Goal: Task Accomplishment & Management: Use online tool/utility

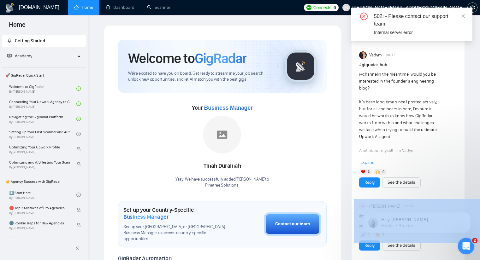
drag, startPoint x: 549, startPoint y: 289, endPoint x: 464, endPoint y: 245, distance: 94.8
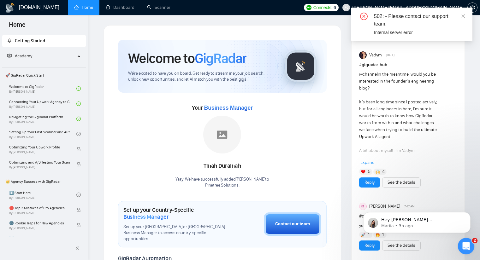
click at [465, 245] on icon "Open Intercom Messenger" at bounding box center [465, 245] width 10 height 10
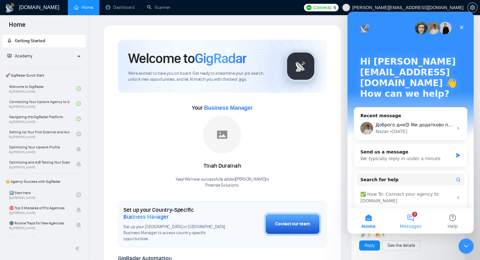
click at [410, 217] on button "2 Messages" at bounding box center [410, 221] width 42 height 25
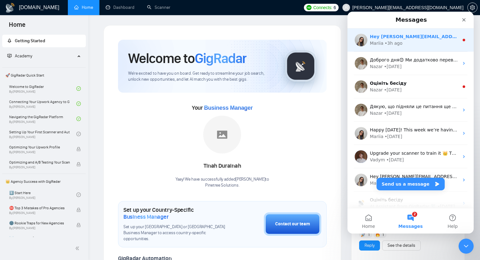
click at [417, 43] on div "Mariia • 3h ago" at bounding box center [414, 43] width 89 height 7
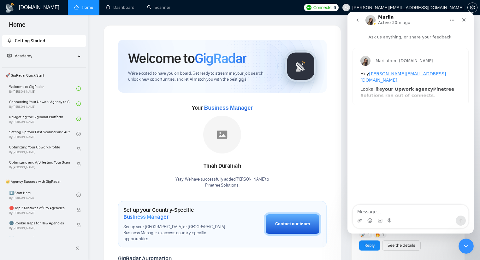
click at [359, 21] on icon "go back" at bounding box center [357, 20] width 5 height 5
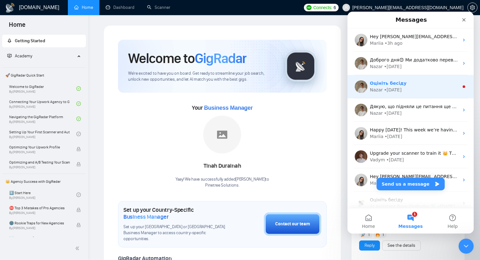
click at [403, 84] on div "Оцініть бесіду" at bounding box center [414, 83] width 89 height 7
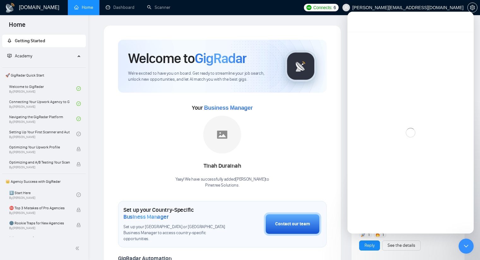
scroll to position [26, 0]
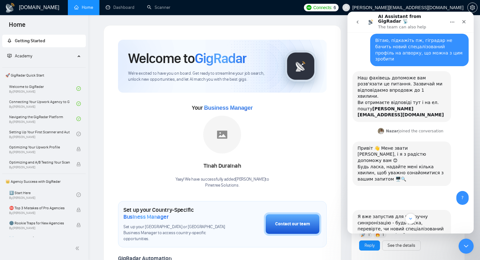
click at [357, 22] on icon "go back" at bounding box center [357, 22] width 5 height 5
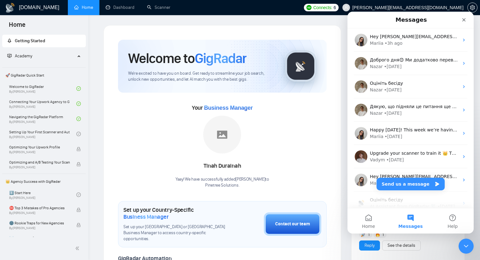
click at [302, 135] on div "Your Business Manager [PERSON_NAME] Yaay! We have successfully added [PERSON_NA…" at bounding box center [222, 146] width 209 height 86
click at [464, 16] on div "Close" at bounding box center [463, 19] width 11 height 11
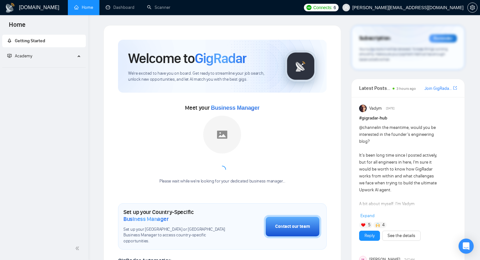
click at [332, 7] on span "Connects:" at bounding box center [322, 7] width 19 height 7
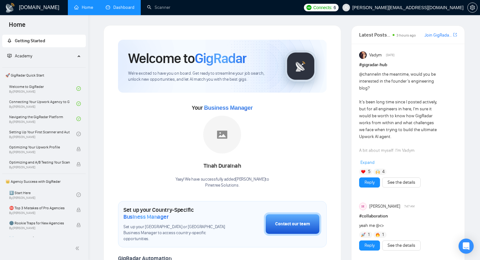
click at [117, 9] on link "Dashboard" at bounding box center [120, 7] width 29 height 5
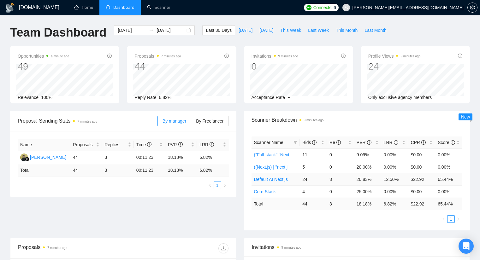
click at [277, 179] on link "Default AI Next.js" at bounding box center [271, 179] width 34 height 5
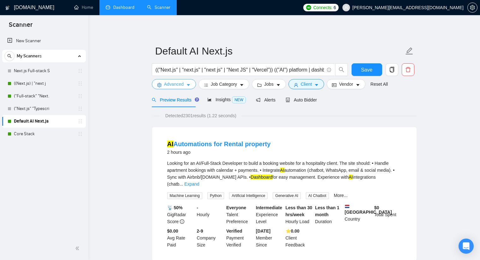
click at [189, 81] on button "Advanced" at bounding box center [174, 84] width 44 height 10
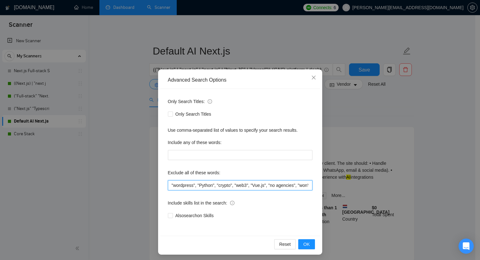
click at [168, 184] on input ""wordpress", "Python", "crypto", "web3", "Vue.js", "no agencies", "won't be rec…" at bounding box center [240, 185] width 144 height 10
click at [306, 76] on span "Close" at bounding box center [313, 77] width 17 height 17
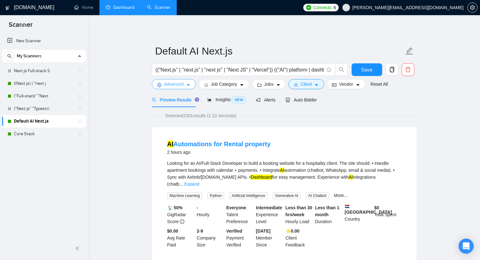
click at [175, 82] on span "Advanced" at bounding box center [174, 84] width 20 height 7
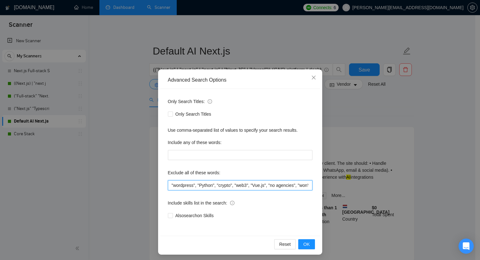
click at [168, 184] on input ""wordpress", "Python", "crypto", "web3", "Vue.js", "no agencies", "won't be rec…" at bounding box center [240, 185] width 144 height 10
paste input ""agency looking for a developer", "agency looking for an AI", "agency looking f…"
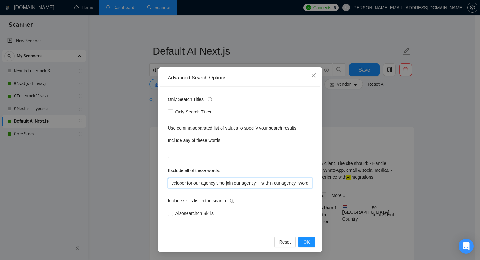
scroll to position [0, 205]
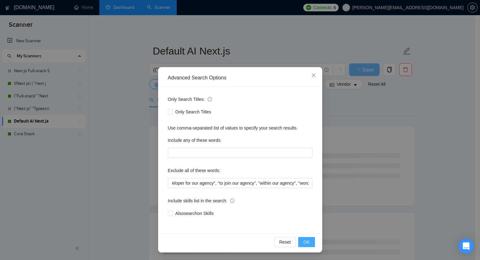
click at [305, 241] on span "OK" at bounding box center [306, 242] width 6 height 7
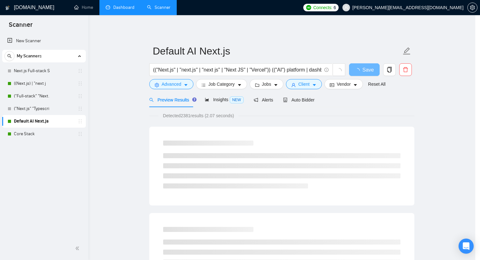
scroll to position [0, 0]
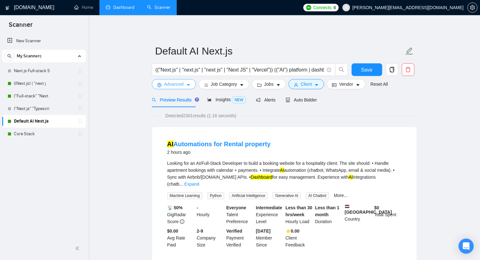
click at [184, 81] on button "Advanced" at bounding box center [174, 84] width 44 height 10
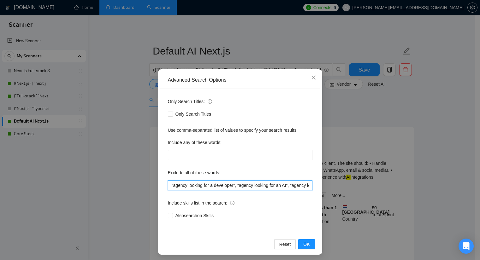
click at [168, 185] on input ""agency looking for a developer", "agency looking for an AI", "agency looking f…" at bounding box center [240, 185] width 144 height 10
paste input ""within 1 day", "completed with 2 days", "crazy deadline", "rush job", "for tod…"
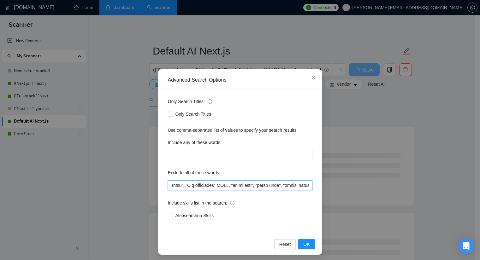
scroll to position [0, 530]
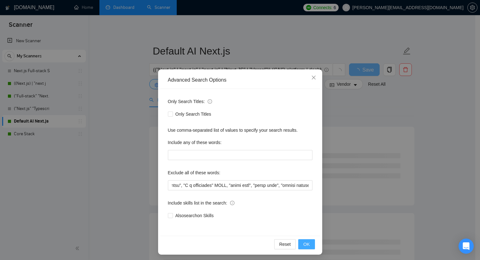
click at [303, 244] on span "OK" at bounding box center [306, 244] width 6 height 7
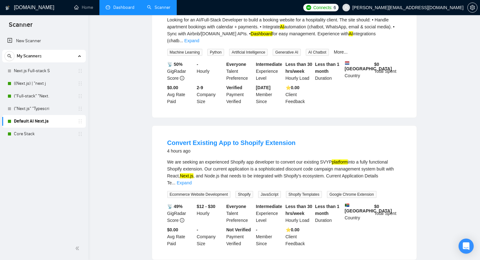
scroll to position [0, 0]
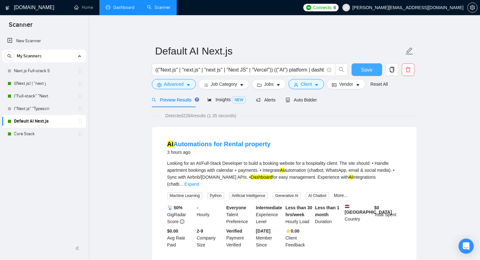
click at [364, 70] on span "Save" at bounding box center [366, 70] width 11 height 8
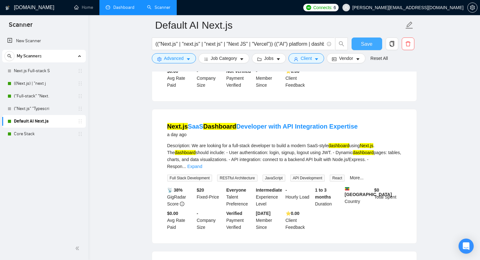
scroll to position [315, 0]
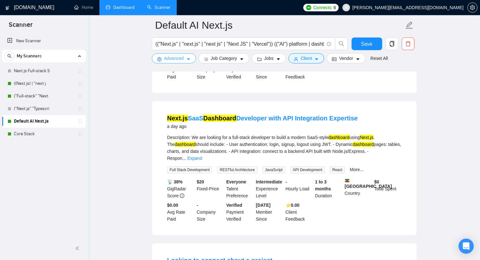
click at [176, 59] on span "Advanced" at bounding box center [174, 58] width 20 height 7
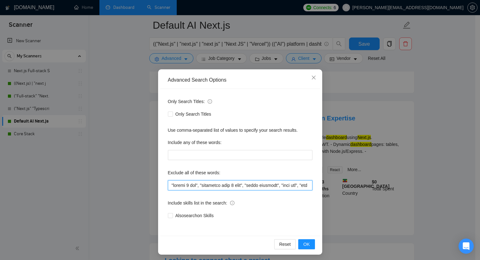
click at [168, 185] on input "text" at bounding box center [240, 185] width 144 height 10
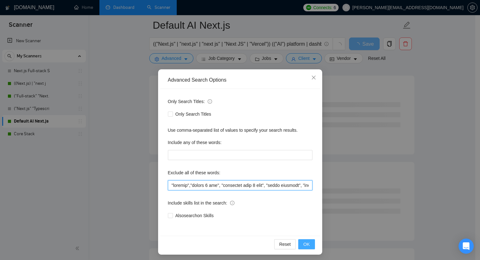
type input ""shopify","within 1 day", "completed with 2 days", "crazy deadline", "rush job"…"
click at [304, 247] on span "OK" at bounding box center [306, 244] width 6 height 7
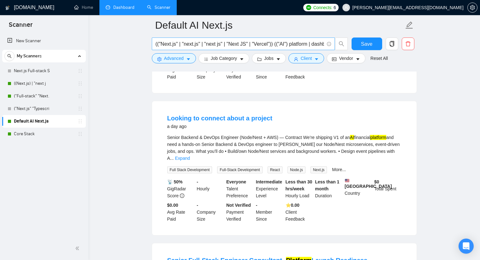
drag, startPoint x: 45, startPoint y: 95, endPoint x: 295, endPoint y: 39, distance: 256.4
click at [45, 95] on link "("Full-stack" "Next." at bounding box center [44, 96] width 60 height 13
click at [362, 42] on span "Save" at bounding box center [366, 44] width 11 height 8
click at [40, 98] on link "("Full-stack" "Next." at bounding box center [44, 96] width 60 height 13
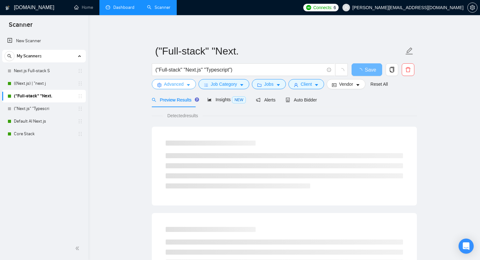
click at [169, 85] on span "Advanced" at bounding box center [174, 84] width 20 height 7
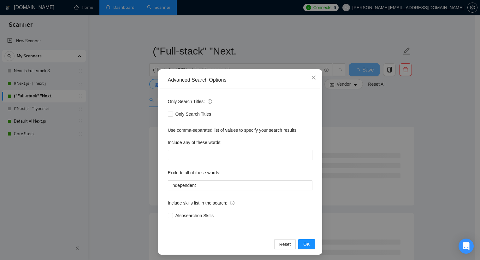
scroll to position [2, 0]
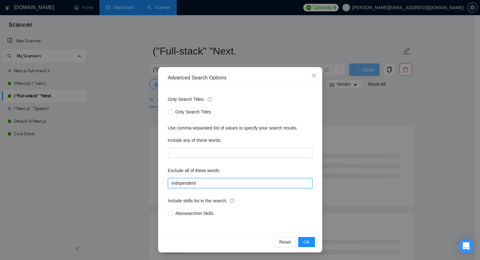
click at [168, 182] on input "independent" at bounding box center [240, 183] width 144 height 10
type input "pythonindependent"
click at [312, 75] on icon "close" at bounding box center [313, 75] width 5 height 5
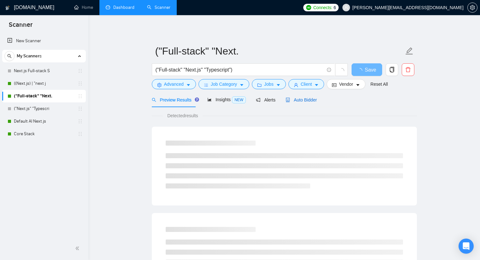
drag, startPoint x: 305, startPoint y: 100, endPoint x: 306, endPoint y: 103, distance: 3.5
click at [305, 100] on span "Auto Bidder" at bounding box center [300, 99] width 31 height 5
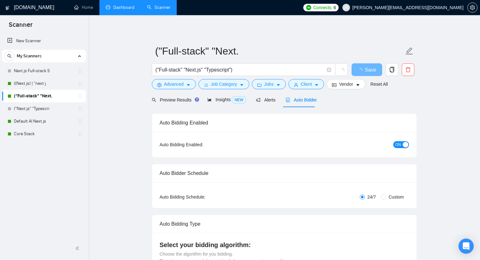
checkbox input "true"
click at [399, 143] on span "ON" at bounding box center [398, 144] width 6 height 7
click at [357, 68] on button "Save" at bounding box center [366, 69] width 31 height 13
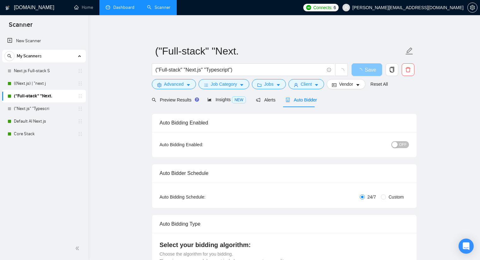
click at [356, 70] on button "Save" at bounding box center [366, 69] width 31 height 13
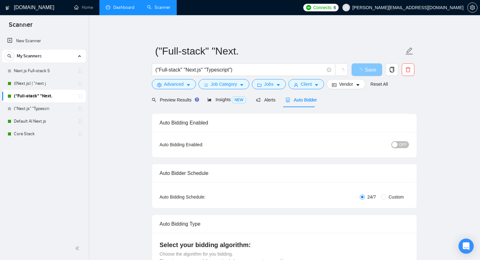
click at [356, 70] on button "Save" at bounding box center [366, 69] width 31 height 13
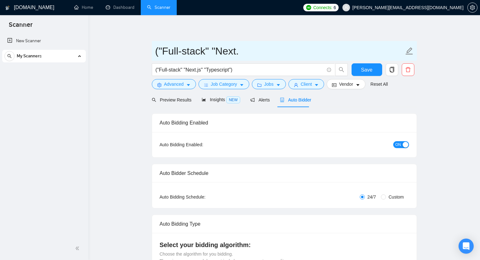
checkbox input "true"
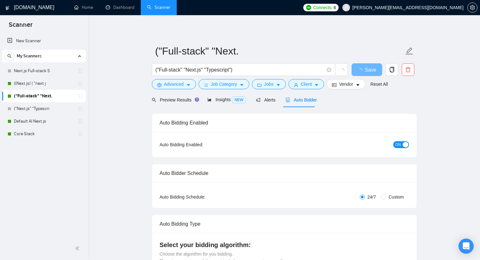
click at [400, 141] on span "ON" at bounding box center [398, 144] width 6 height 7
click at [363, 69] on span "Save" at bounding box center [366, 70] width 11 height 8
checkbox input "true"
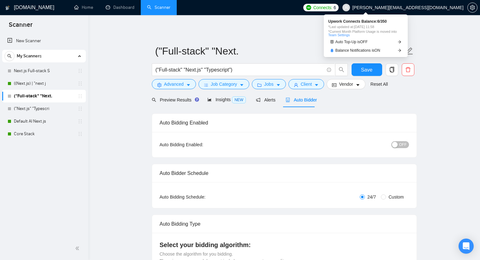
click at [332, 6] on span "Connects:" at bounding box center [322, 7] width 19 height 7
click at [340, 34] on link "Team Settings" at bounding box center [338, 35] width 21 height 4
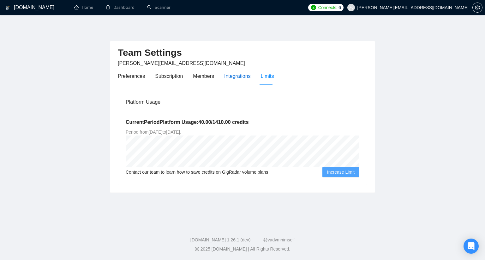
click at [228, 73] on div "Integrations" at bounding box center [237, 76] width 26 height 8
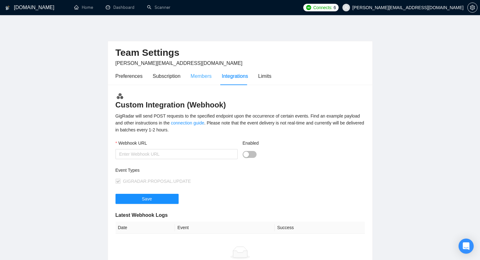
click at [194, 70] on div "Members" at bounding box center [201, 76] width 21 height 18
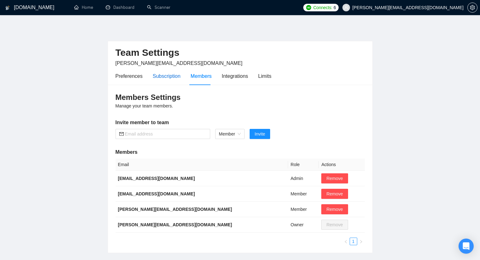
click at [178, 75] on div "Subscription" at bounding box center [167, 76] width 28 height 8
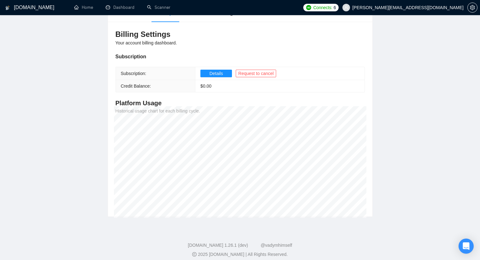
scroll to position [32, 0]
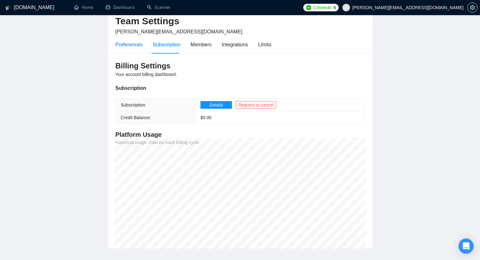
click at [132, 43] on div "Preferences" at bounding box center [128, 45] width 27 height 8
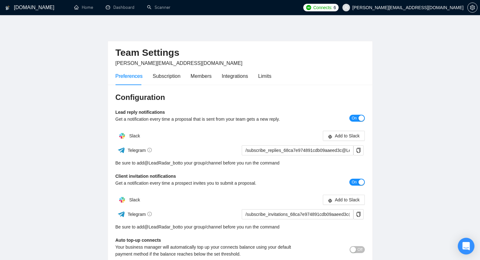
click at [465, 245] on icon "Open Intercom Messenger" at bounding box center [465, 246] width 7 height 8
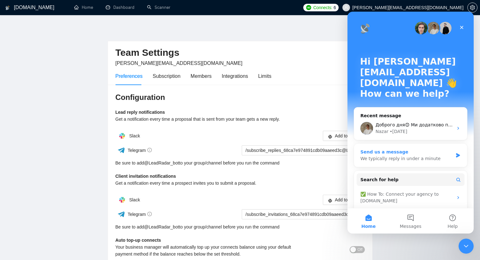
click at [405, 156] on div "We typically reply in under a minute" at bounding box center [406, 159] width 92 height 7
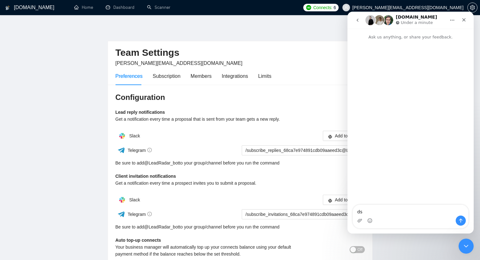
type textarea "d"
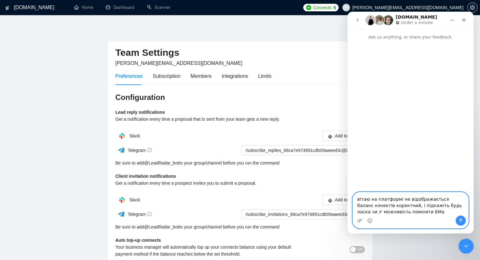
click at [455, 207] on textarea "вітаю на платформі не відображається баланс конектів коректний, і підкажіть буд…" at bounding box center [410, 203] width 115 height 23
type textarea "вітаю на платформі не відображається баланс конектів коректний, і підкажіть буд…"
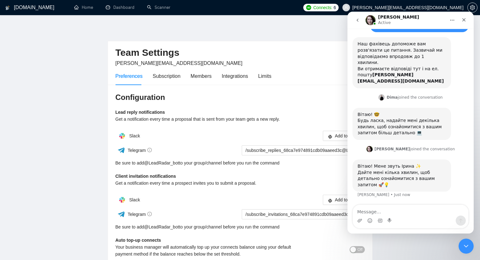
scroll to position [29, 0]
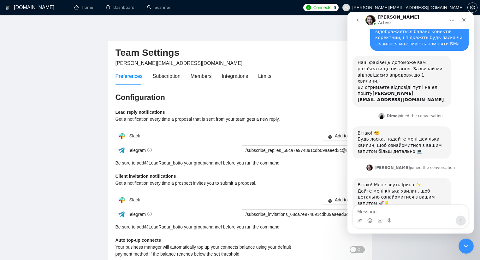
click at [226, 41] on div "Team Settings sergiy.zyuzko@tree-solutions.com Preferences Subscription Members…" at bounding box center [240, 199] width 265 height 317
drag, startPoint x: 91, startPoint y: 6, endPoint x: 180, endPoint y: 7, distance: 89.3
drag, startPoint x: 180, startPoint y: 7, endPoint x: 159, endPoint y: 9, distance: 21.2
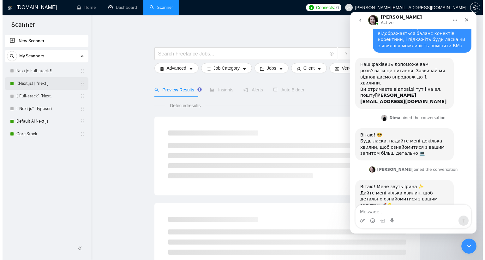
scroll to position [29, 0]
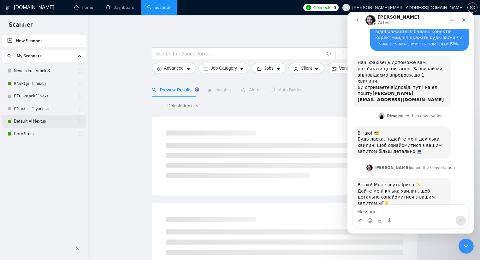
click at [39, 121] on link "Default AI Next.js" at bounding box center [44, 121] width 60 height 13
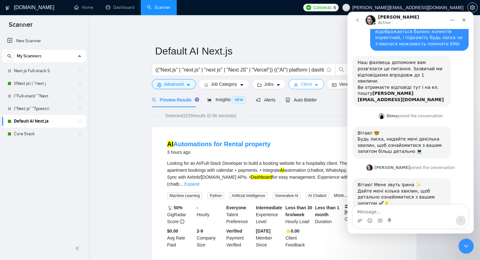
click at [301, 83] on span "Client" at bounding box center [306, 84] width 11 height 7
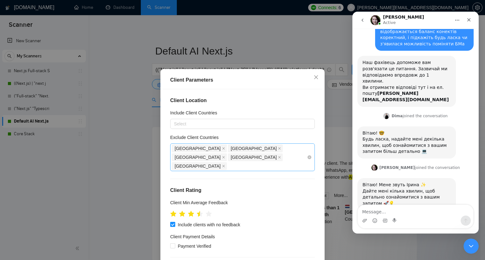
click at [228, 162] on div "Kyrgyzstan" at bounding box center [200, 166] width 56 height 9
type input "У"
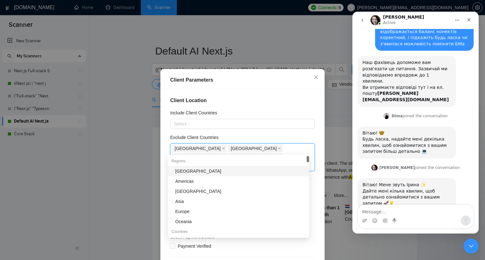
click at [226, 170] on div "Africa" at bounding box center [240, 171] width 130 height 7
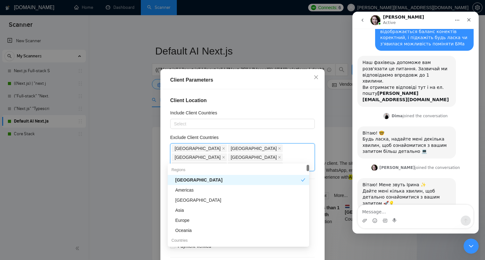
click at [280, 134] on div "Client Location Include Client Countries Select Exclude Client Countries India …" at bounding box center [242, 180] width 160 height 182
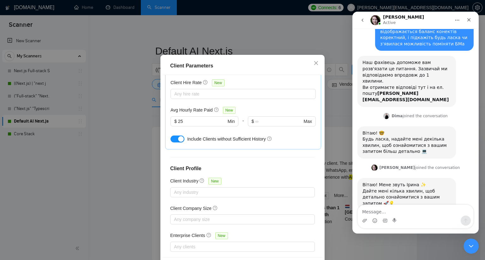
scroll to position [39, 0]
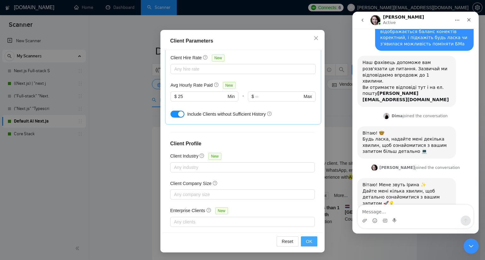
click at [303, 240] on button "OK" at bounding box center [309, 242] width 16 height 10
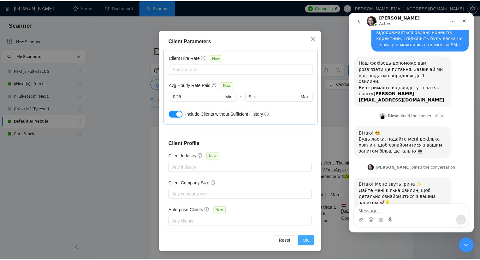
scroll to position [8, 0]
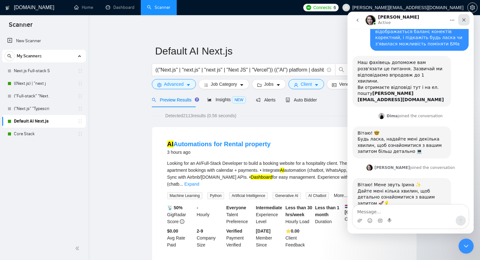
click at [464, 21] on icon "Close" at bounding box center [463, 19] width 3 height 3
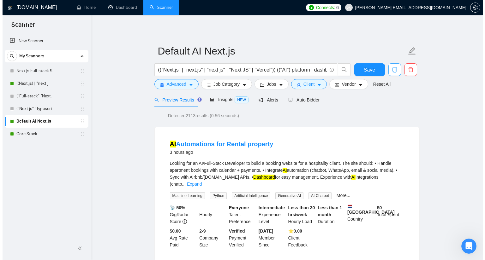
scroll to position [29, 0]
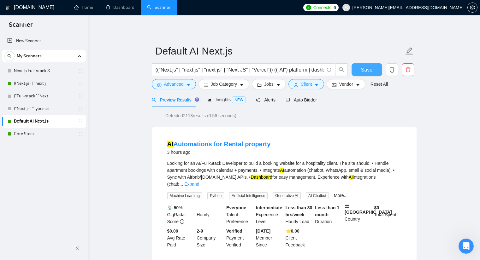
click at [367, 71] on span "Save" at bounding box center [366, 70] width 11 height 8
click at [177, 85] on span "Advanced" at bounding box center [174, 84] width 20 height 7
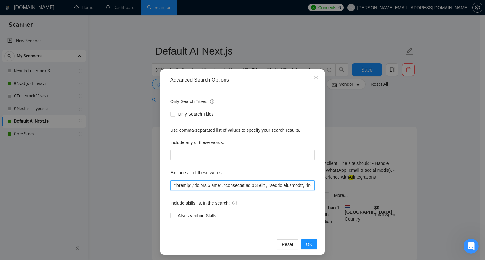
click at [170, 185] on input "text" at bounding box center [242, 185] width 144 height 10
click at [234, 185] on input "text" at bounding box center [242, 185] width 144 height 10
